Goal: Task Accomplishment & Management: Use online tool/utility

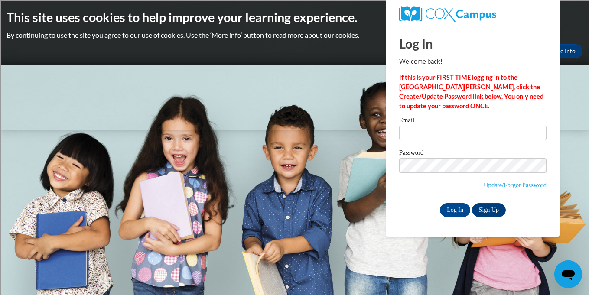
click at [414, 144] on div "Email" at bounding box center [472, 132] width 147 height 30
click at [415, 132] on input "Email" at bounding box center [472, 133] width 147 height 15
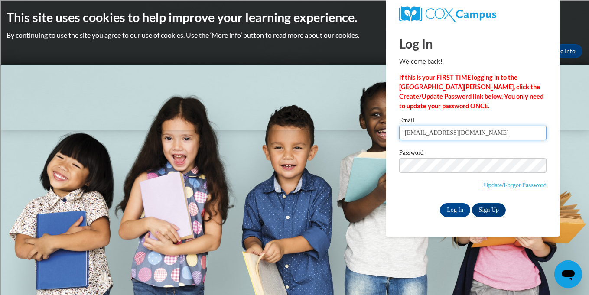
type input "[EMAIL_ADDRESS][DOMAIN_NAME]"
click at [410, 173] on span "Update/Forgot Password" at bounding box center [472, 176] width 147 height 36
click at [419, 201] on div "Email [EMAIL_ADDRESS][DOMAIN_NAME] Password Update/Forgot Password Log In Sign …" at bounding box center [472, 167] width 147 height 100
click at [455, 209] on input "Log In" at bounding box center [455, 210] width 30 height 14
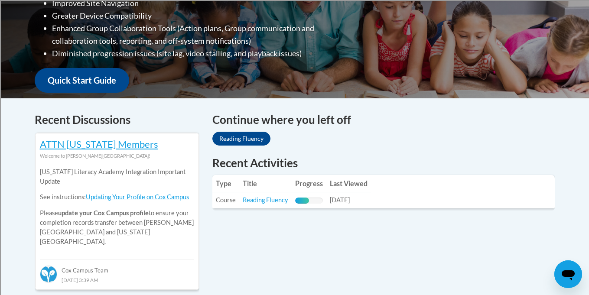
scroll to position [275, 0]
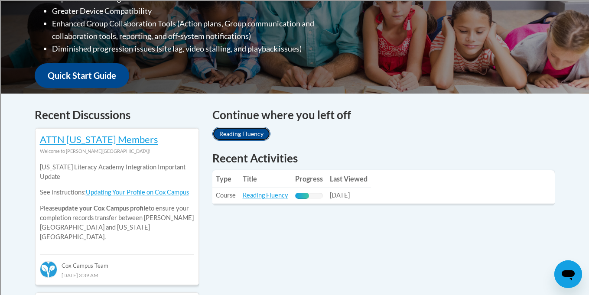
click at [248, 135] on link "Reading Fluency" at bounding box center [241, 134] width 58 height 14
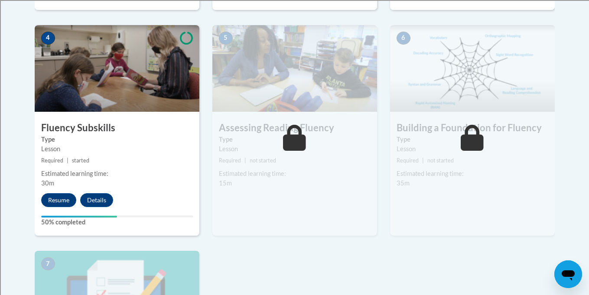
scroll to position [495, 0]
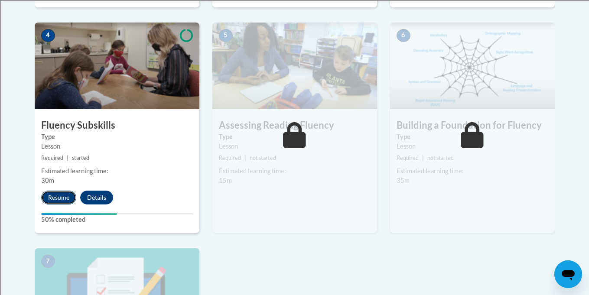
click at [60, 196] on button "Resume" at bounding box center [58, 198] width 35 height 14
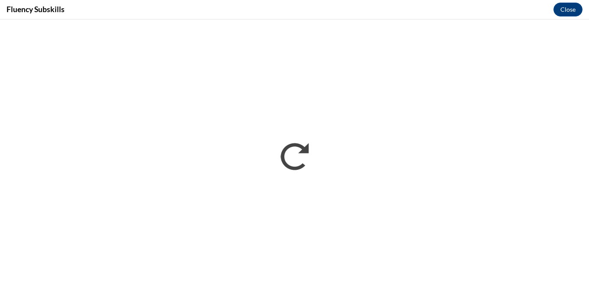
scroll to position [0, 0]
